Goal: Transaction & Acquisition: Purchase product/service

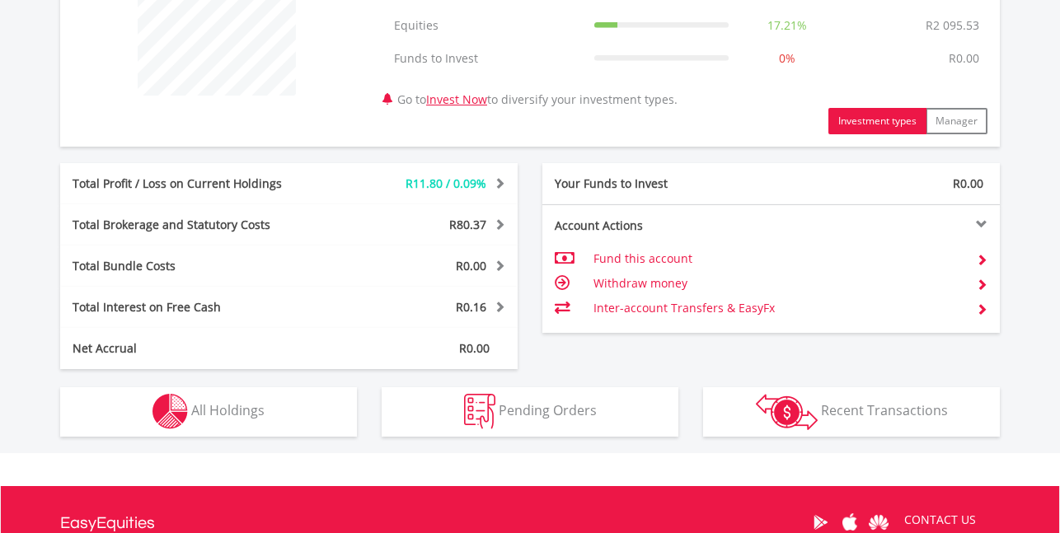
scroll to position [895, 0]
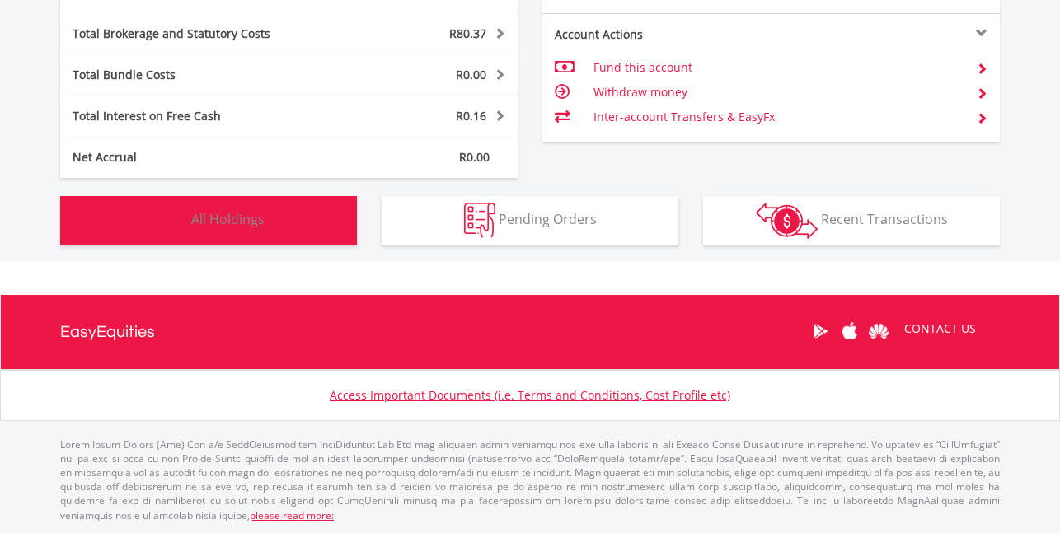
click at [318, 234] on button "Holdings All Holdings" at bounding box center [208, 220] width 297 height 49
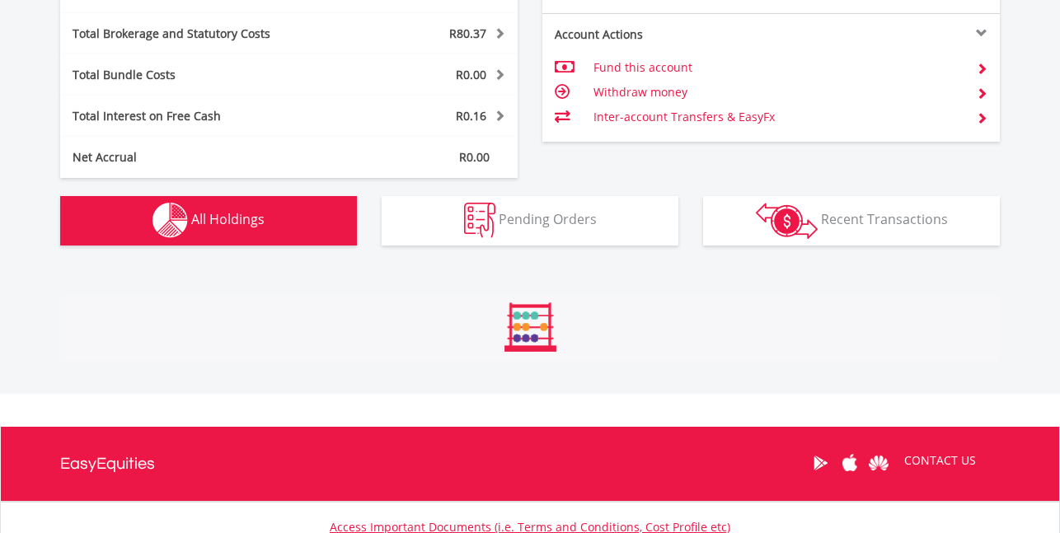
scroll to position [1190, 0]
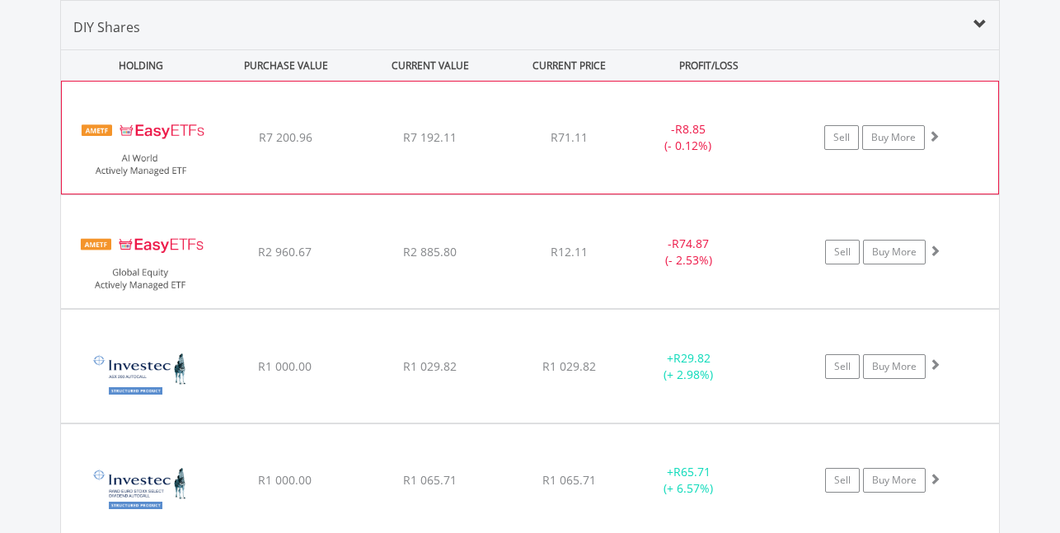
click at [386, 150] on div "﻿ EasyETFs AI World Actively Managed ETF R7 200.96 R7 192.11 R71.11 - R8.85 (- …" at bounding box center [530, 138] width 937 height 112
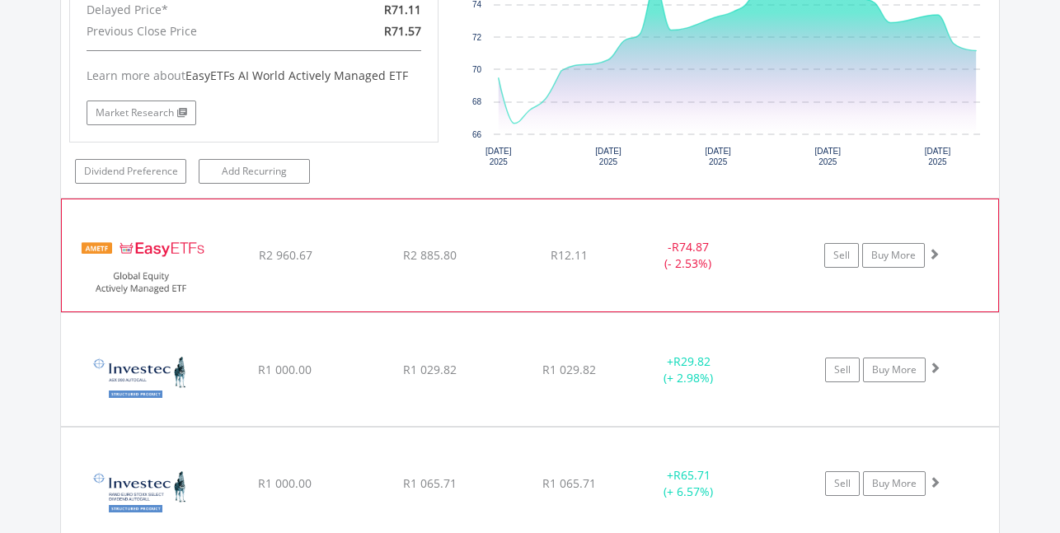
scroll to position [1603, 0]
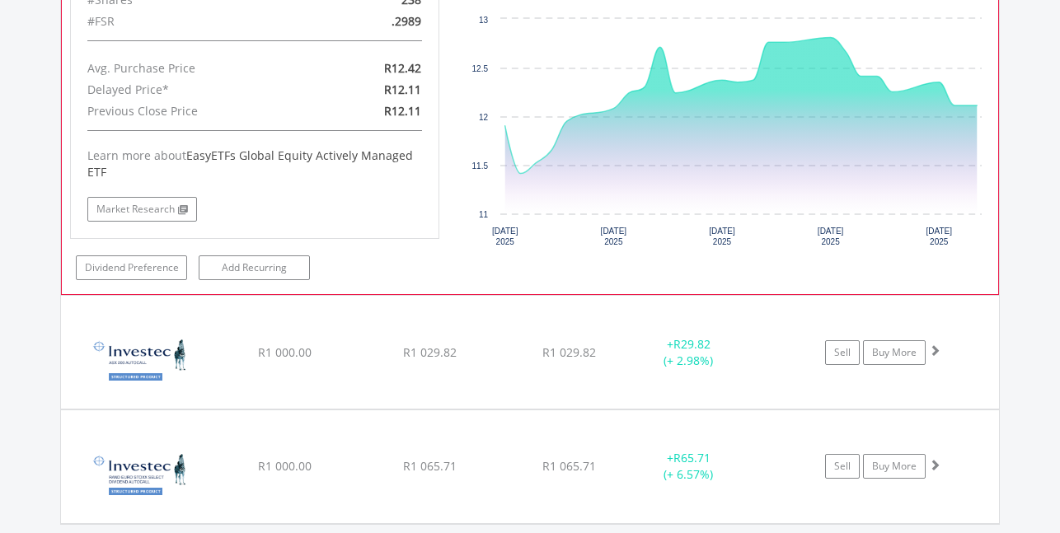
scroll to position [1933, 0]
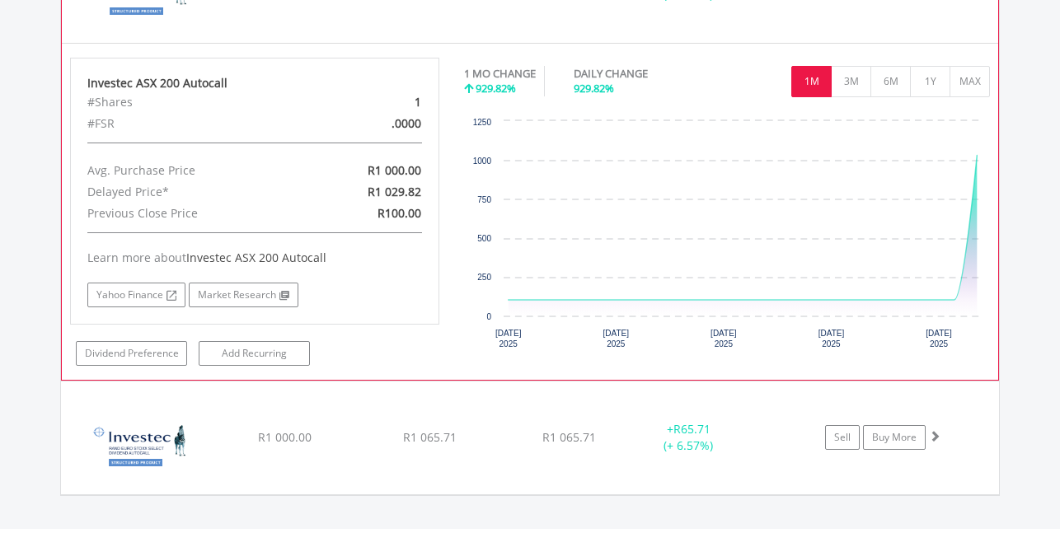
scroll to position [2345, 0]
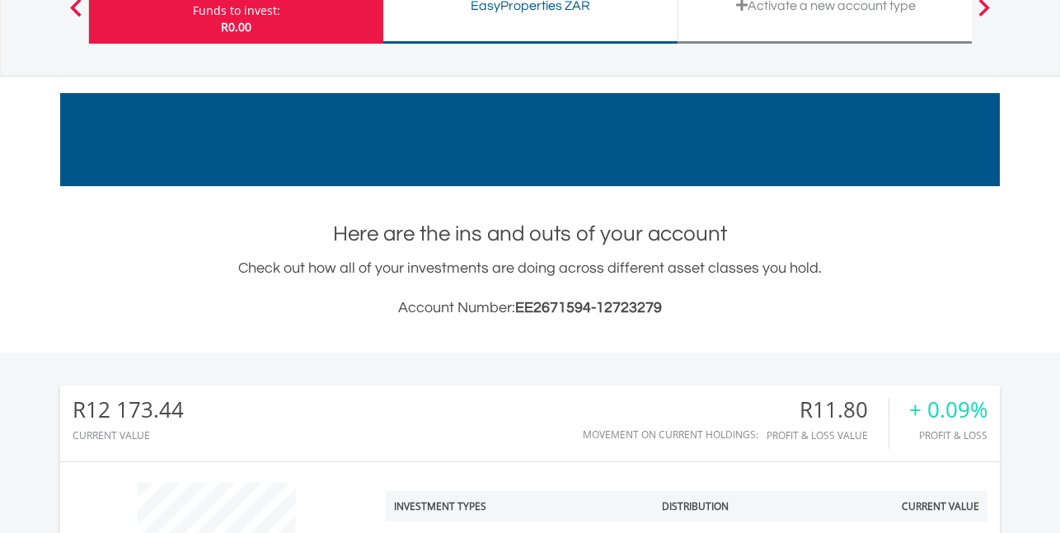
scroll to position [0, 0]
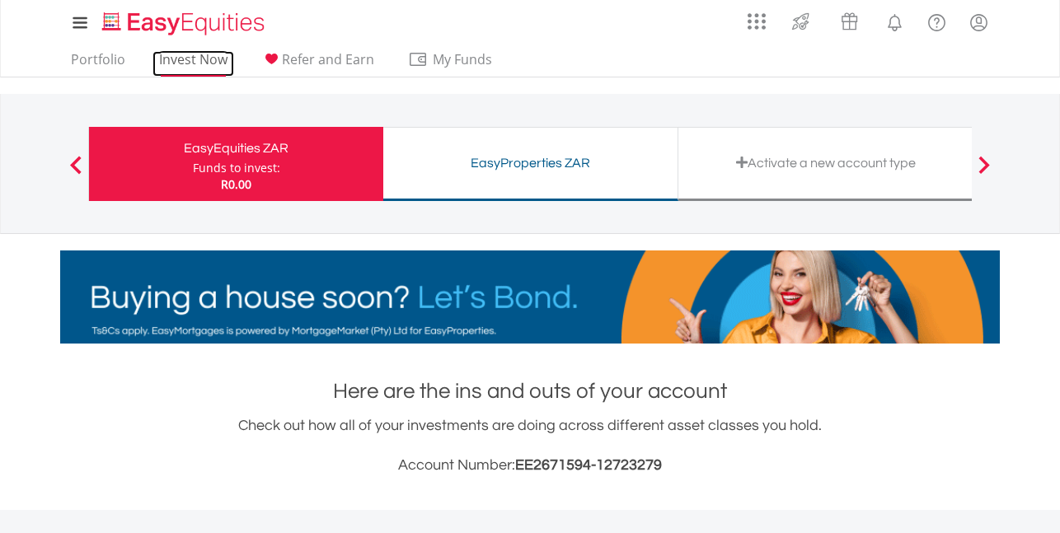
click at [205, 60] on link "Invest Now" at bounding box center [194, 64] width 82 height 26
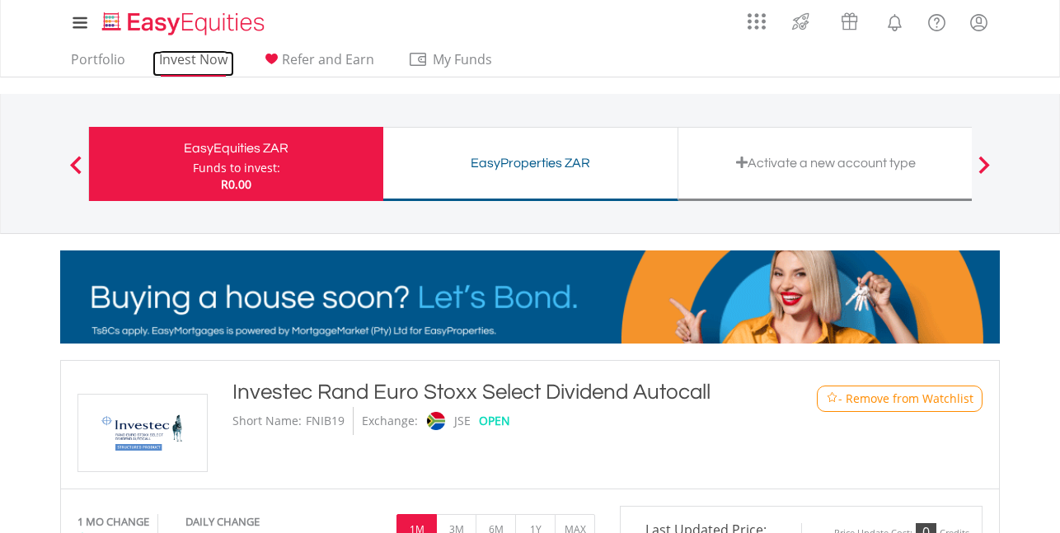
click at [167, 66] on link "Invest Now" at bounding box center [194, 64] width 82 height 26
